Goal: Transaction & Acquisition: Obtain resource

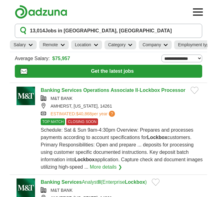
click at [187, 106] on div "AMHERST, [US_STATE], 14261" at bounding box center [122, 106] width 163 height 6
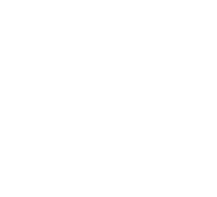
scroll to position [1026, 0]
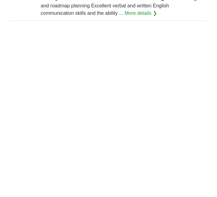
scroll to position [989, 0]
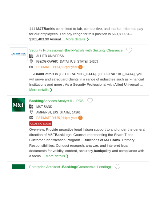
scroll to position [542, 0]
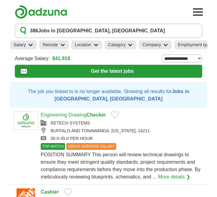
click at [194, 118] on div "Engineering Drawing Checker" at bounding box center [122, 114] width 163 height 7
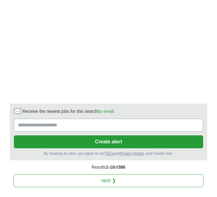
scroll to position [1307, 0]
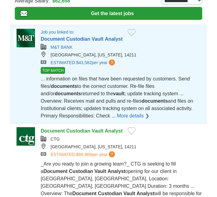
scroll to position [59, 0]
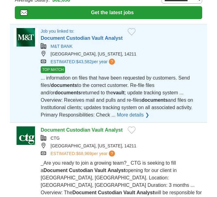
click at [117, 116] on link "More details ❯" at bounding box center [133, 114] width 32 height 7
